Goal: Task Accomplishment & Management: Manage account settings

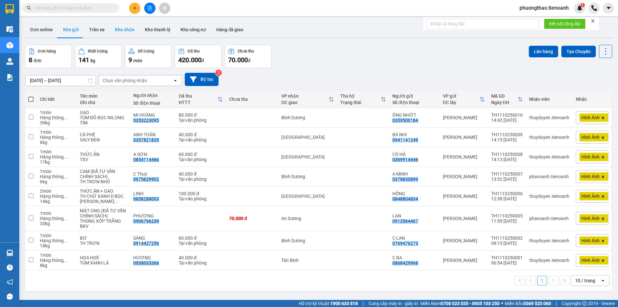
click at [118, 29] on button "Kho nhận" at bounding box center [125, 29] width 30 height 15
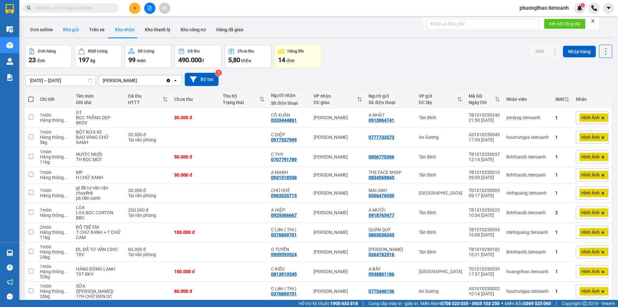
click at [65, 24] on button "Kho gửi" at bounding box center [71, 29] width 26 height 15
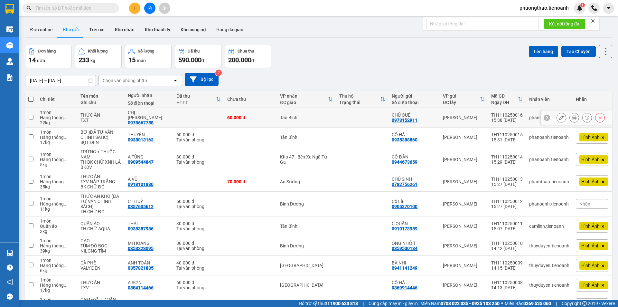
click at [559, 120] on icon at bounding box center [561, 117] width 5 height 5
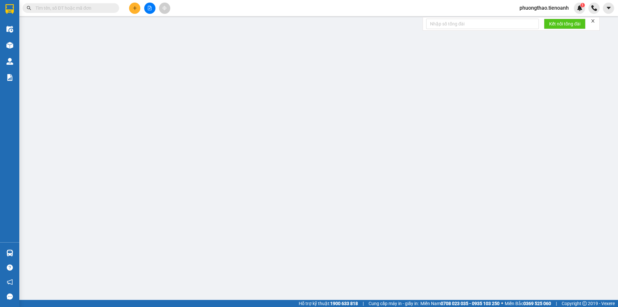
type input "0978667758"
type input "CHỊ VÂN"
type input "0973152911"
type input "CHÚ QUẾ"
type input "0"
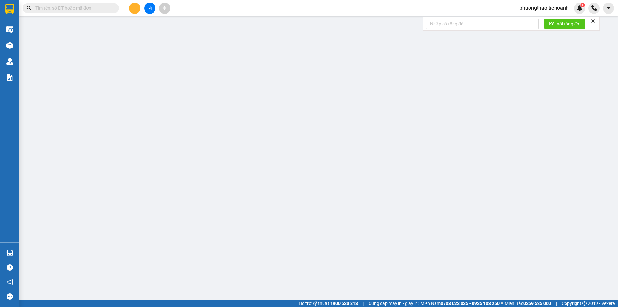
type input "60.000"
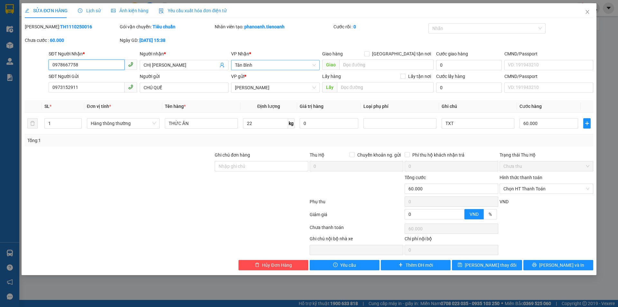
click at [255, 66] on span "Tân Bình" at bounding box center [275, 65] width 81 height 10
type input "thu"
click at [260, 77] on div "Thủ Đức" at bounding box center [275, 77] width 81 height 7
click at [469, 264] on button "Lưu thay đổi" at bounding box center [487, 265] width 70 height 10
